Goal: Task Accomplishment & Management: Manage account settings

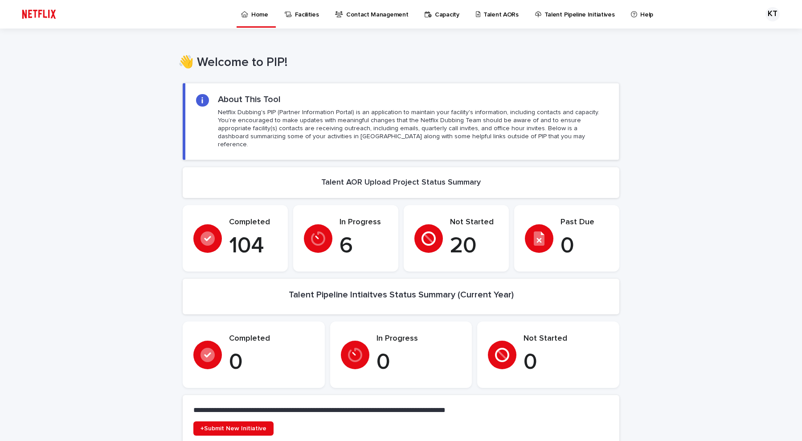
click at [484, 16] on p "Talent AORs" at bounding box center [501, 9] width 35 height 19
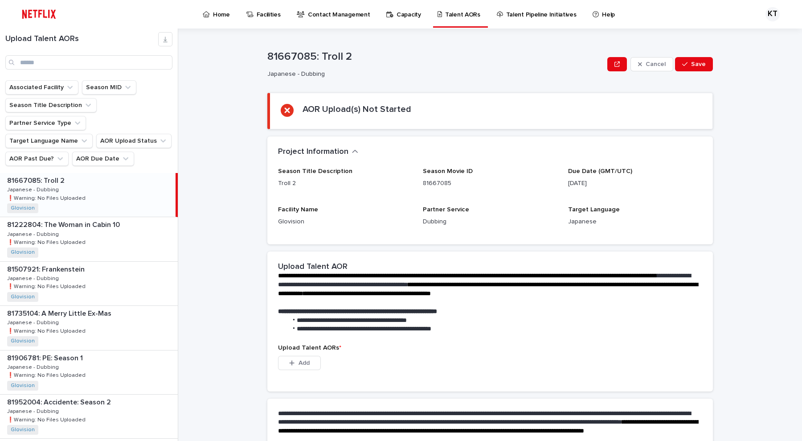
click at [407, 17] on p "Capacity" at bounding box center [409, 9] width 25 height 19
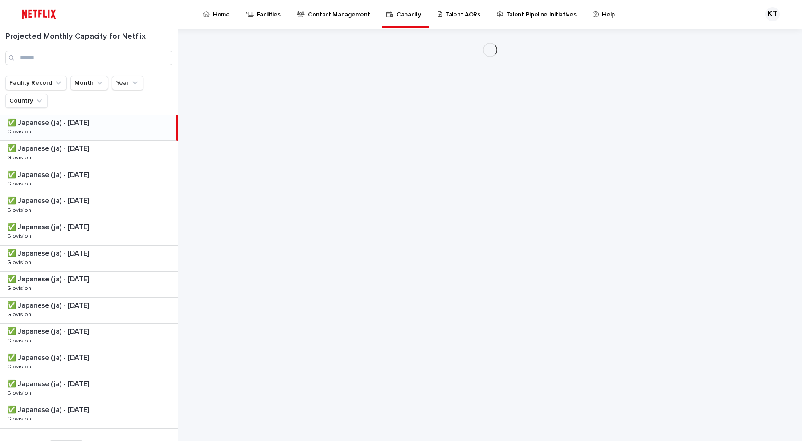
click at [332, 17] on p "Contact Management" at bounding box center [339, 9] width 62 height 19
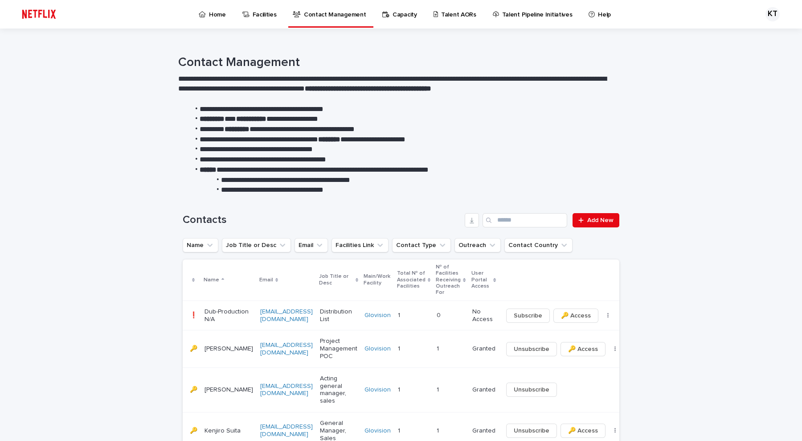
click at [463, 14] on p "Talent AORs" at bounding box center [458, 9] width 35 height 19
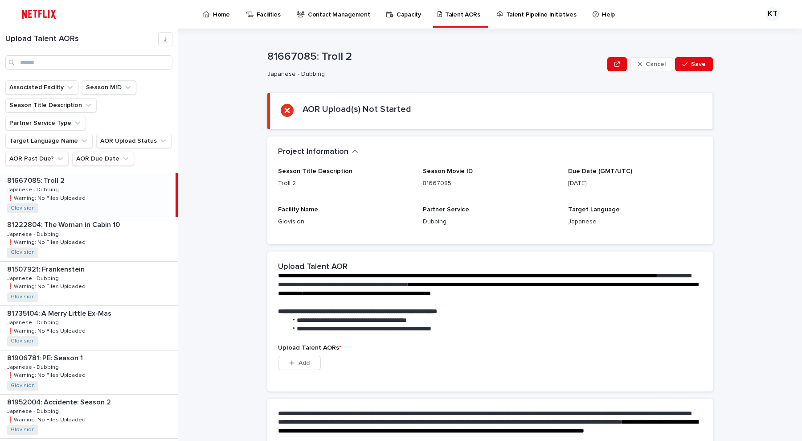
click at [342, 17] on p "Contact Management" at bounding box center [339, 9] width 62 height 19
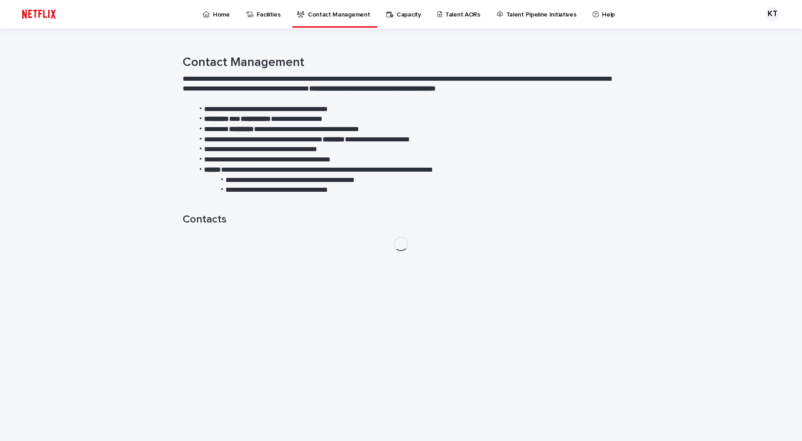
click at [404, 20] on link "Capacity" at bounding box center [405, 14] width 39 height 28
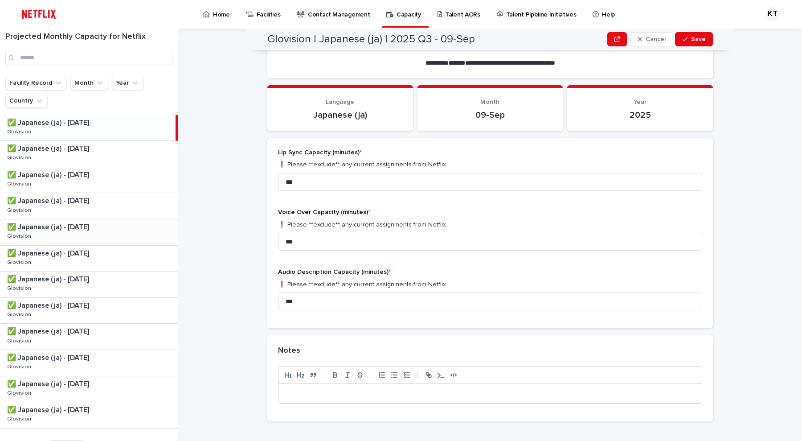
scroll to position [37, 0]
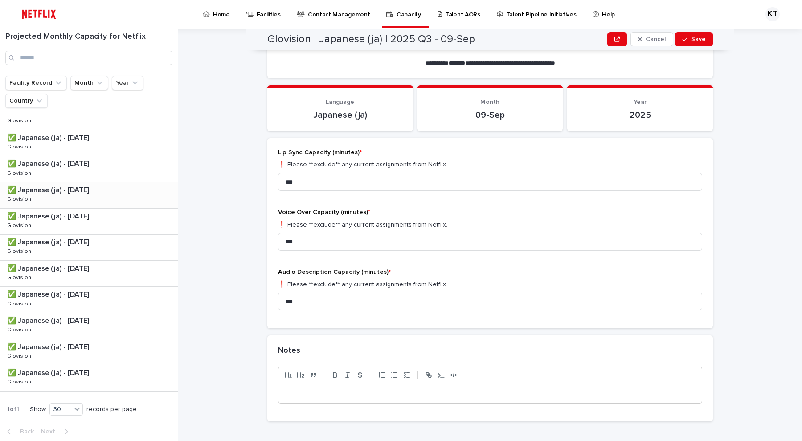
click at [129, 184] on div "✅ Japanese (ja) - [DATE] ✅ Japanese (ja) - [DATE] Glovision Glovision" at bounding box center [89, 195] width 178 height 26
click at [321, 214] on span "Voice Over Capacity (minutes) *" at bounding box center [324, 212] width 92 height 6
drag, startPoint x: 315, startPoint y: 184, endPoint x: 271, endPoint y: 188, distance: 43.9
click at [271, 188] on div "Lip Sync Capacity (minutes) * ❗️ Please **exclude** any current assignments fro…" at bounding box center [490, 233] width 446 height 190
type input "****"
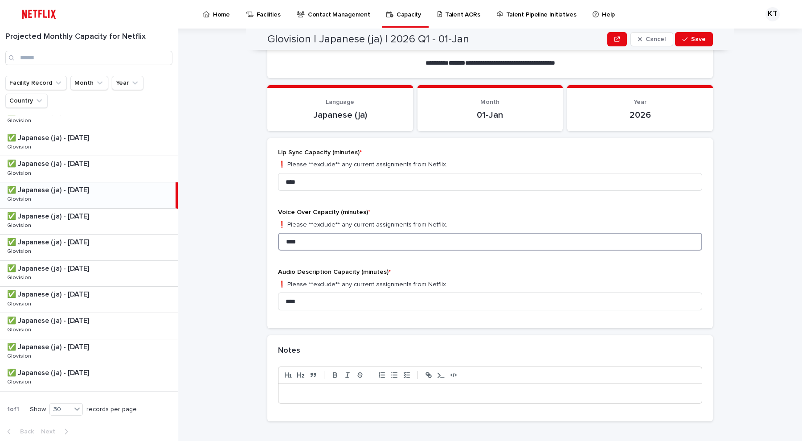
type input "****"
click at [765, 142] on div "**********" at bounding box center [495, 235] width 613 height 412
click at [689, 45] on button "Save" at bounding box center [694, 39] width 38 height 14
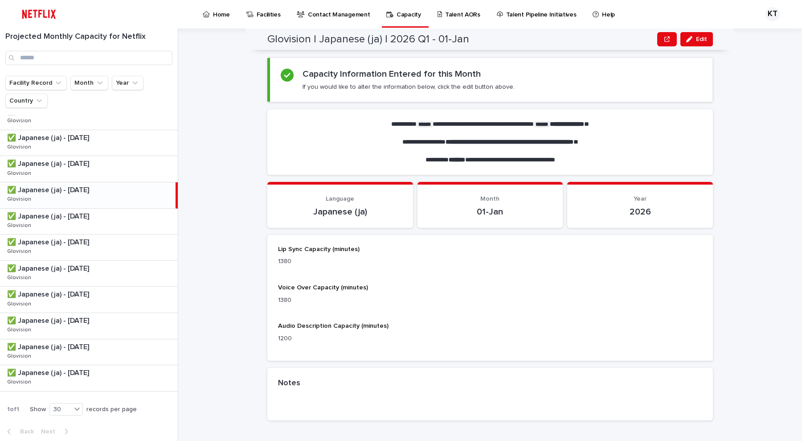
scroll to position [35, 0]
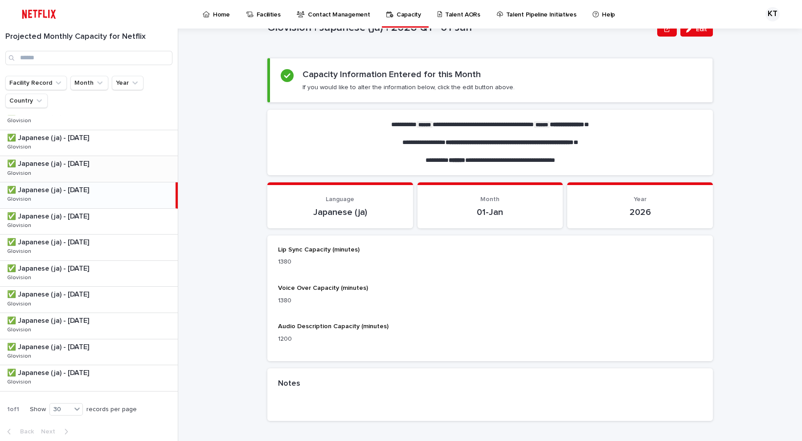
click at [124, 165] on p at bounding box center [90, 164] width 167 height 8
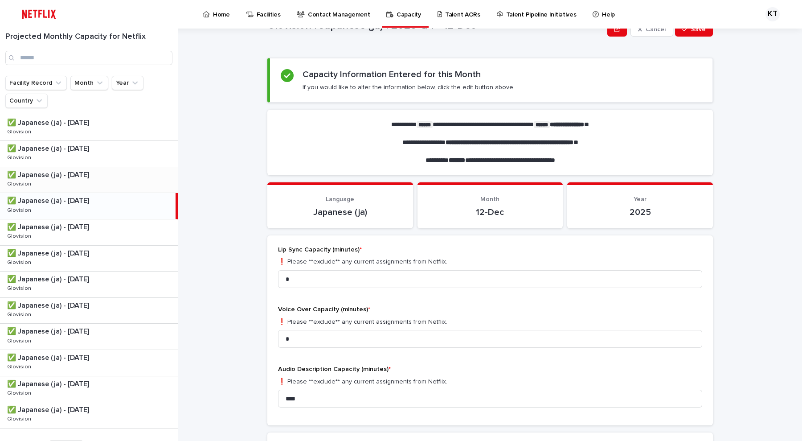
click at [124, 185] on div "✅ Japanese (ja) - [DATE] ✅ Japanese (ja) - [DATE] Glovision Glovision" at bounding box center [89, 180] width 178 height 26
click at [125, 160] on div "✅ Japanese (ja) - [DATE] ✅ Japanese (ja) - [DATE] Glovision Glovision" at bounding box center [89, 154] width 178 height 26
click at [334, 10] on p "Contact Management" at bounding box center [339, 9] width 62 height 19
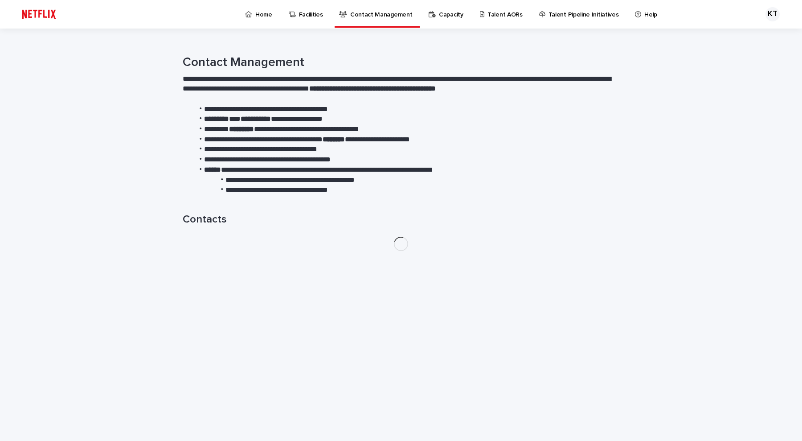
click at [441, 13] on p "Capacity" at bounding box center [451, 9] width 25 height 19
